Goal: Task Accomplishment & Management: Complete application form

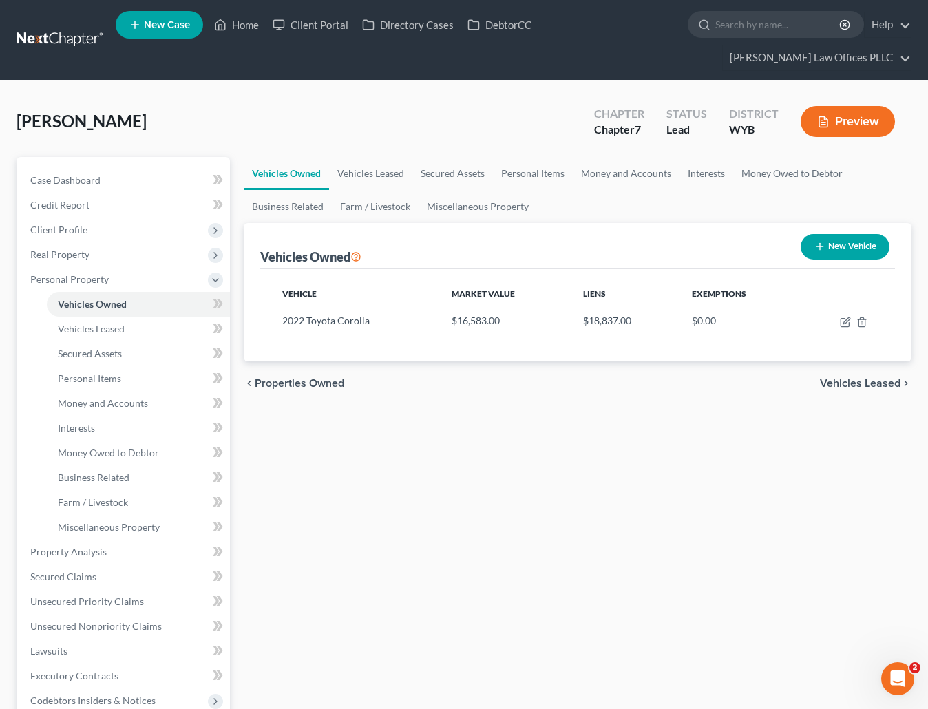
click at [499, 598] on div "Vehicles Owned Vehicles Leased Secured Assets Personal Items Money and Accounts…" at bounding box center [578, 554] width 682 height 795
click at [243, 25] on link "Home" at bounding box center [236, 24] width 59 height 25
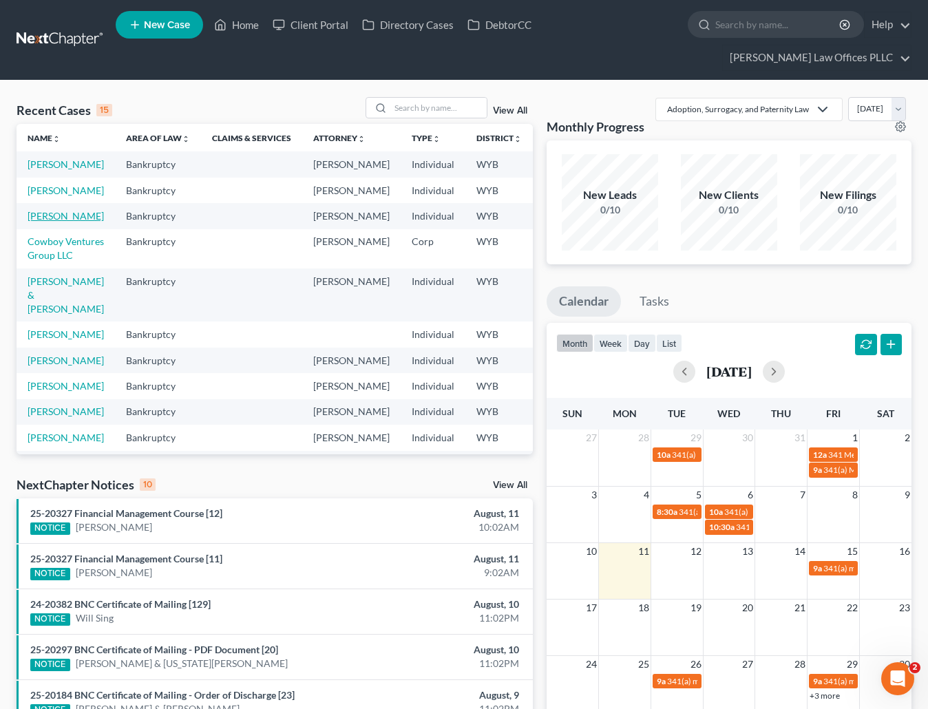
click at [50, 222] on link "[PERSON_NAME]" at bounding box center [66, 216] width 76 height 12
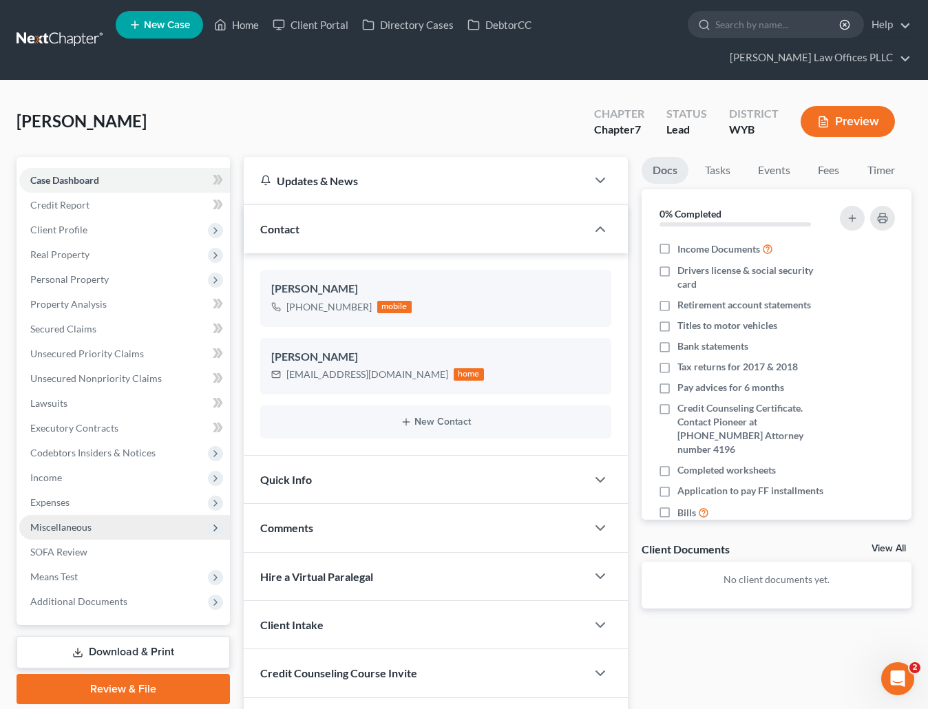
click at [61, 515] on span "Miscellaneous" at bounding box center [124, 527] width 211 height 25
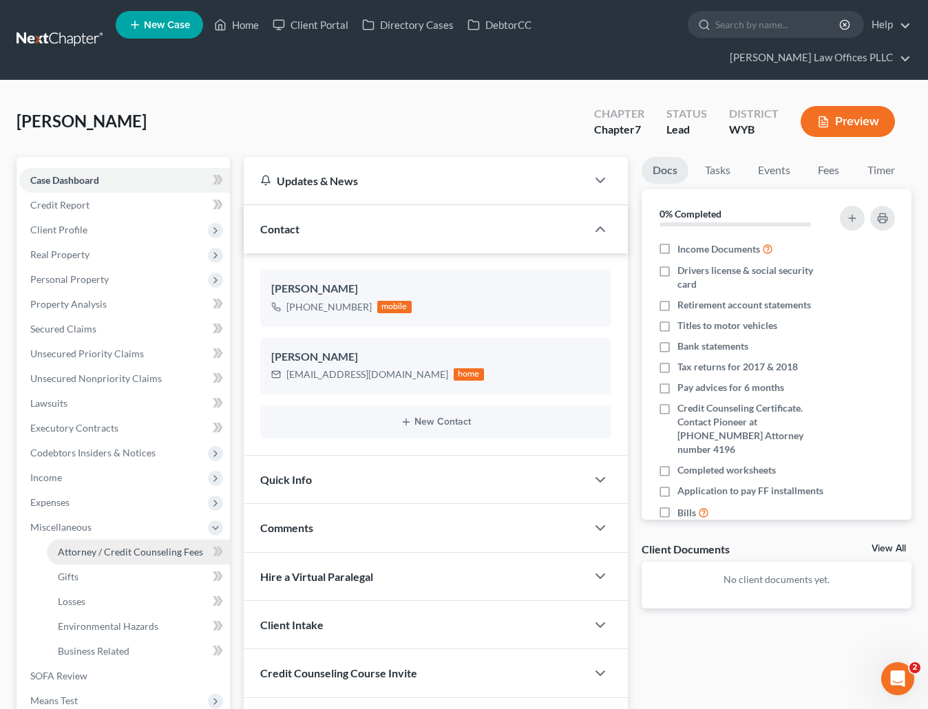
click at [112, 540] on link "Attorney / Credit Counseling Fees" at bounding box center [138, 552] width 183 height 25
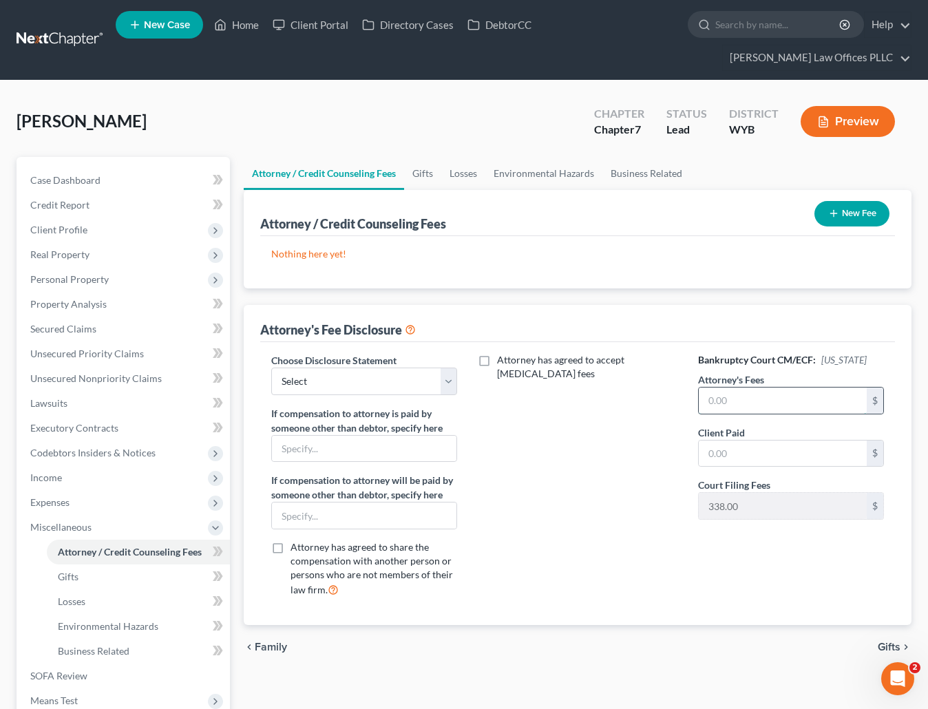
click at [718, 388] on input "text" at bounding box center [783, 401] width 168 height 26
type input "1,900.00"
type input "200.00"
click at [447, 368] on select "Select Chapter 11 Ch 7 Business Chapter 13 Chapter 7" at bounding box center [364, 382] width 186 height 28
select select "3"
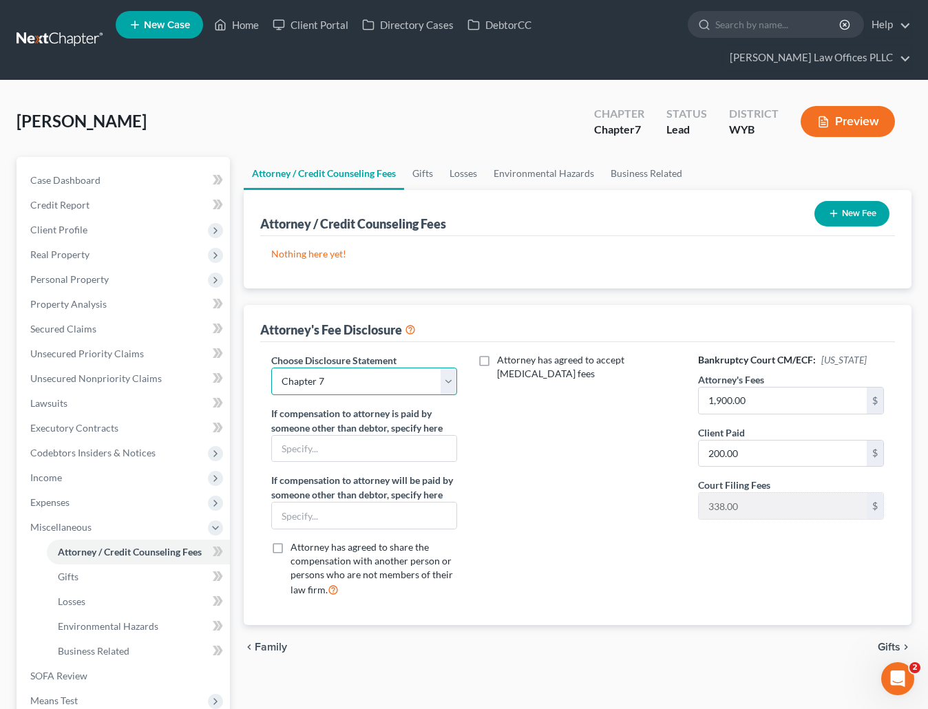
click at [271, 368] on select "Select Chapter 11 Ch 7 Business Chapter 13 Chapter 7" at bounding box center [364, 382] width 186 height 28
click at [521, 247] on p "Nothing here yet!" at bounding box center [577, 254] width 613 height 14
